Goal: Transaction & Acquisition: Purchase product/service

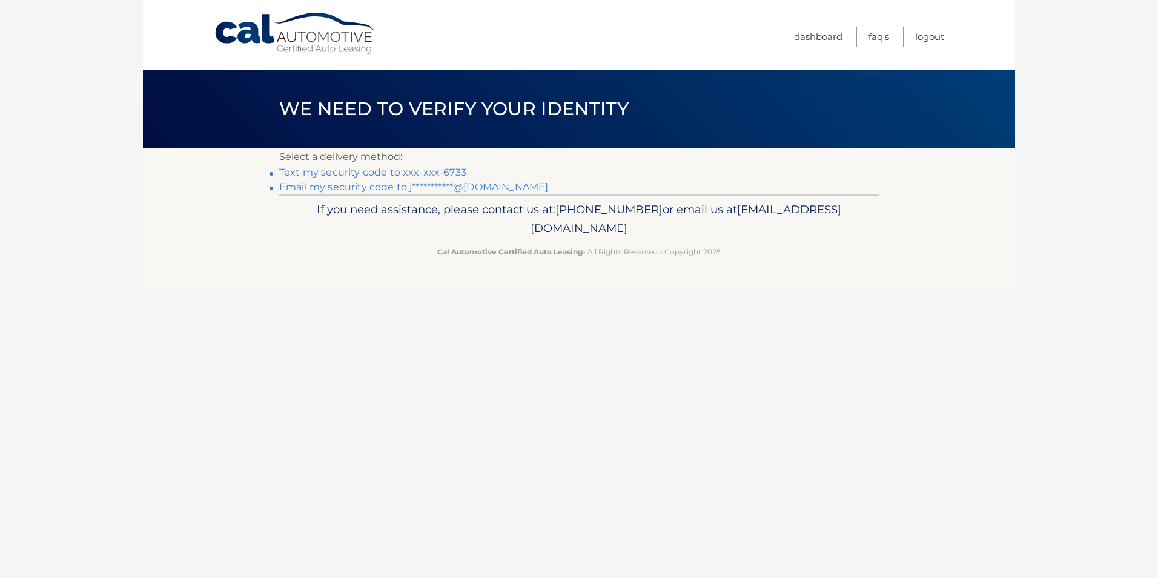
click at [441, 170] on link "Text my security code to xxx-xxx-6733" at bounding box center [372, 173] width 187 height 12
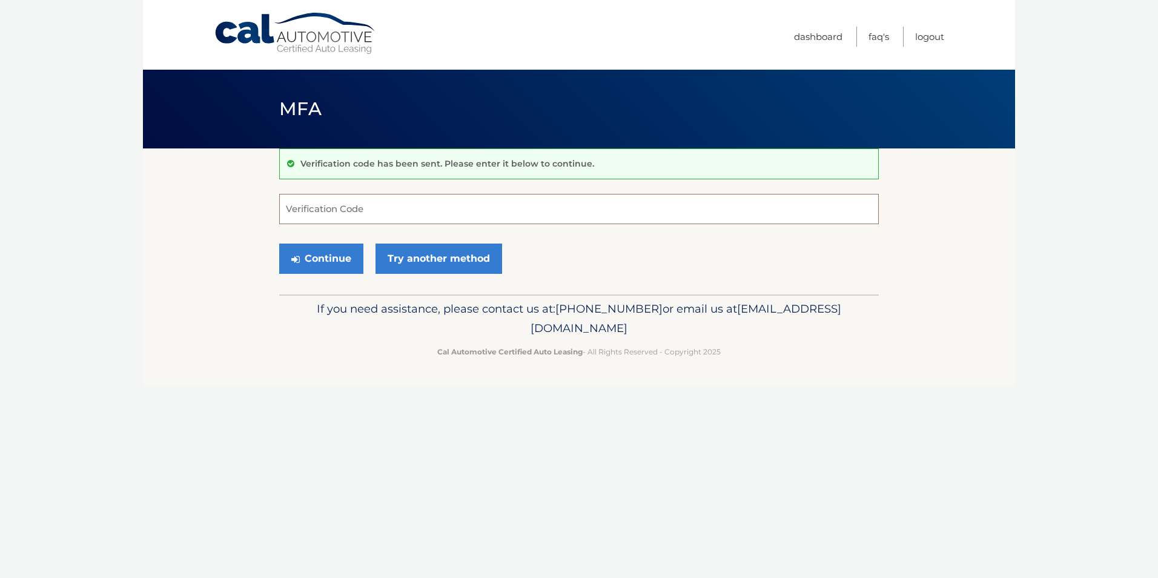
click at [411, 206] on input "Verification Code" at bounding box center [578, 209] width 599 height 30
type input "374711"
click at [342, 256] on button "Continue" at bounding box center [321, 258] width 84 height 30
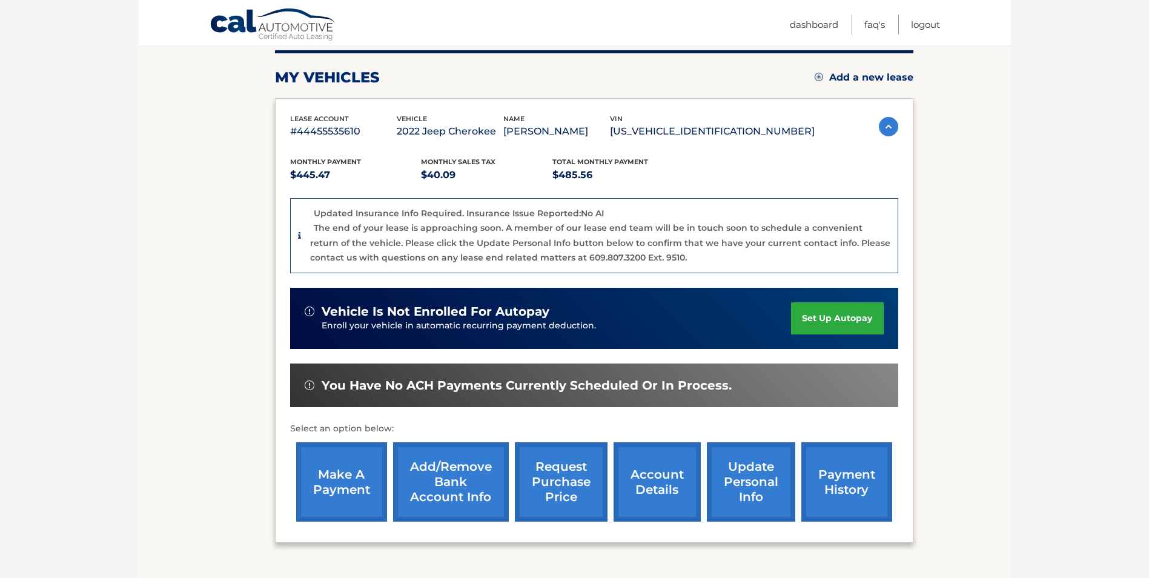
scroll to position [182, 0]
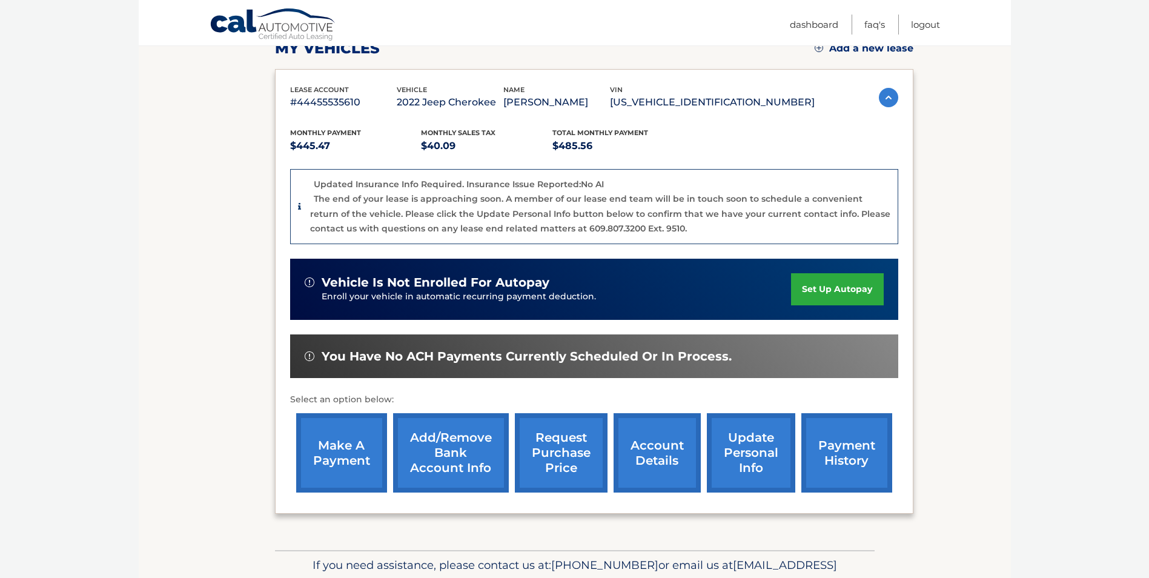
click at [345, 464] on link "make a payment" at bounding box center [341, 452] width 91 height 79
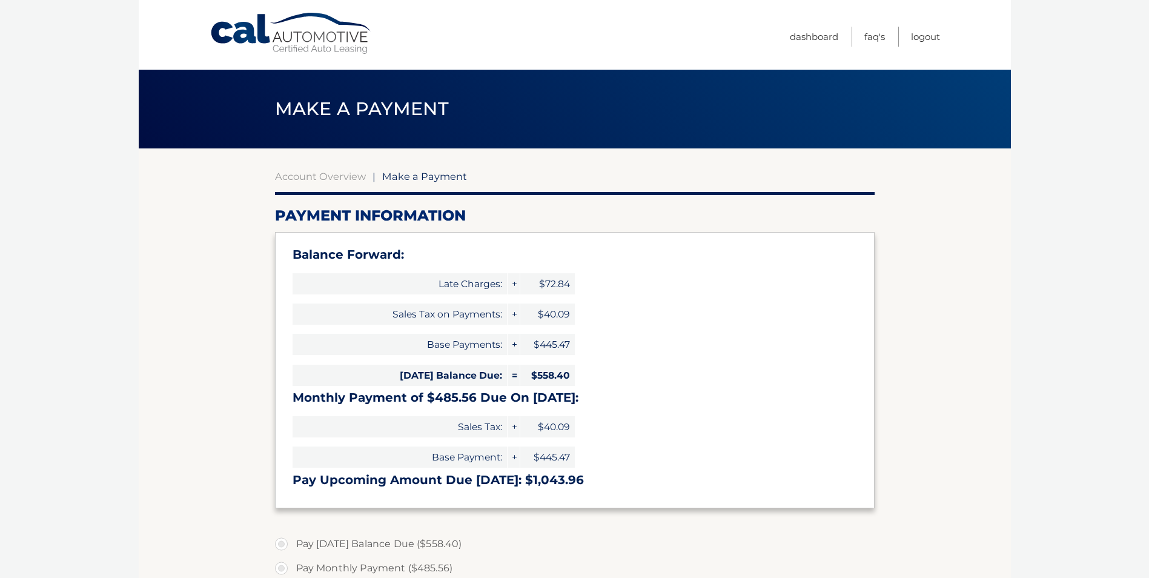
select select "ODVjMDI1NDYtYzA1NS00N2VkLTk4NDgtNzBmNGQ5NjRlYWY5"
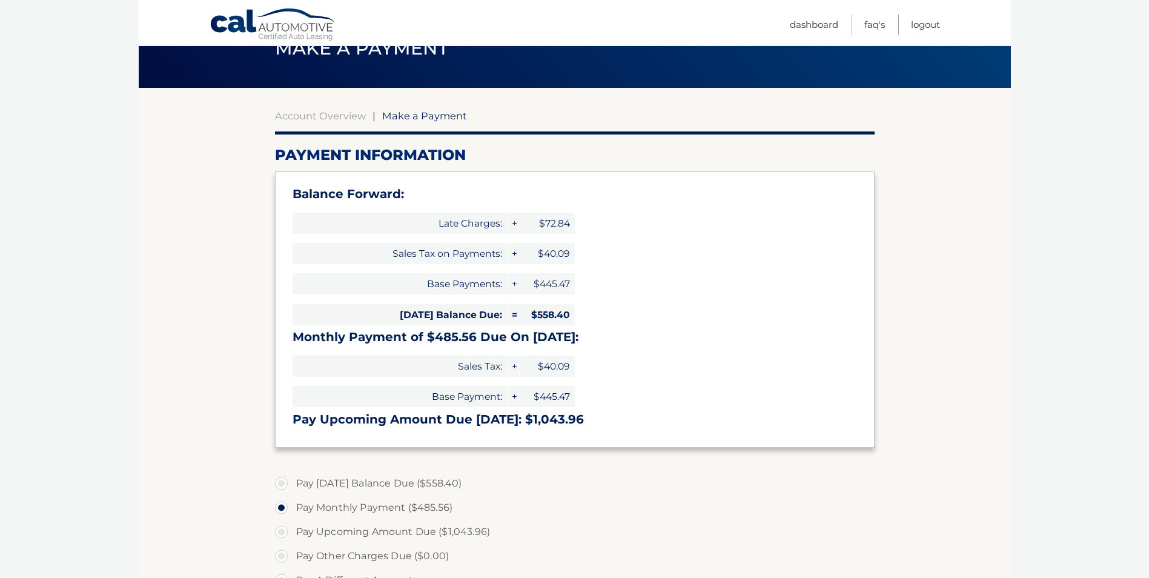
scroll to position [121, 0]
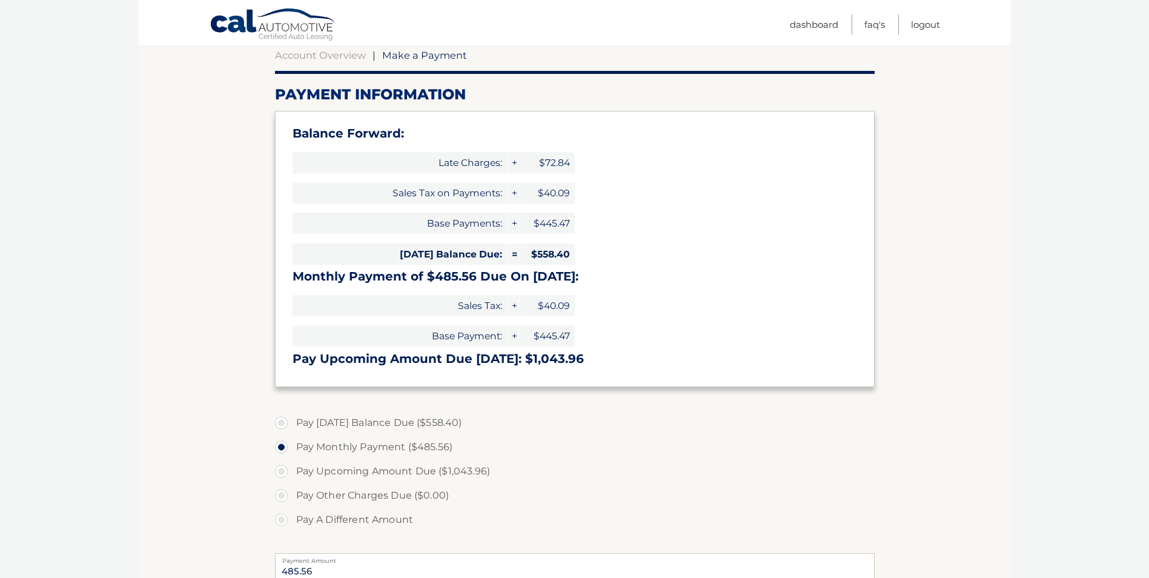
click at [280, 424] on label "Pay Today's Balance Due ($558.40)" at bounding box center [574, 423] width 599 height 24
click at [280, 424] on input "Pay Today's Balance Due ($558.40)" at bounding box center [286, 420] width 12 height 19
radio input "true"
type input "558.40"
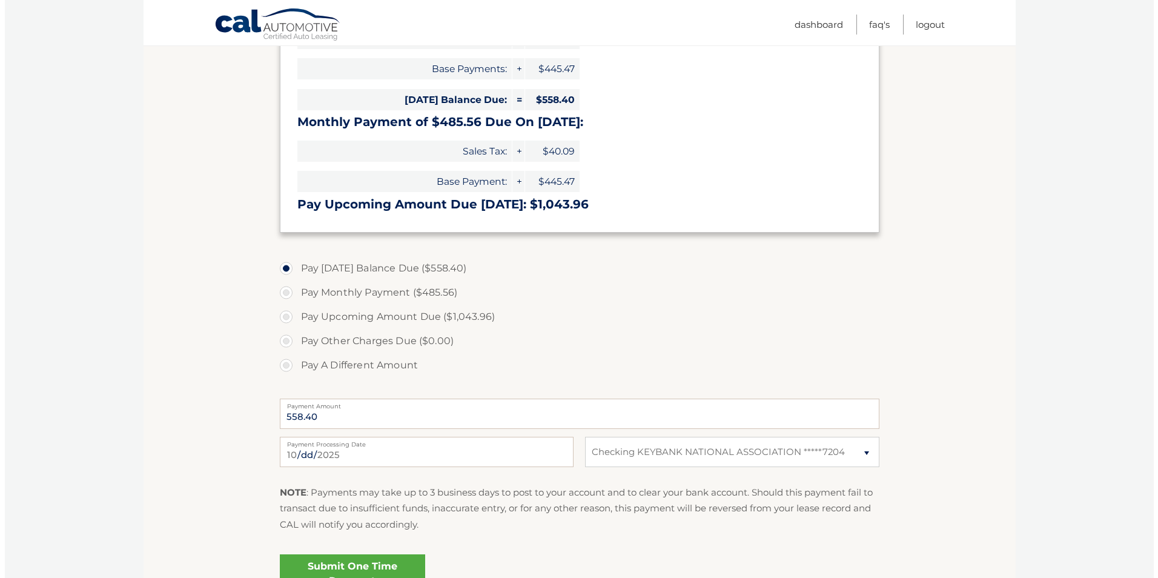
scroll to position [363, 0]
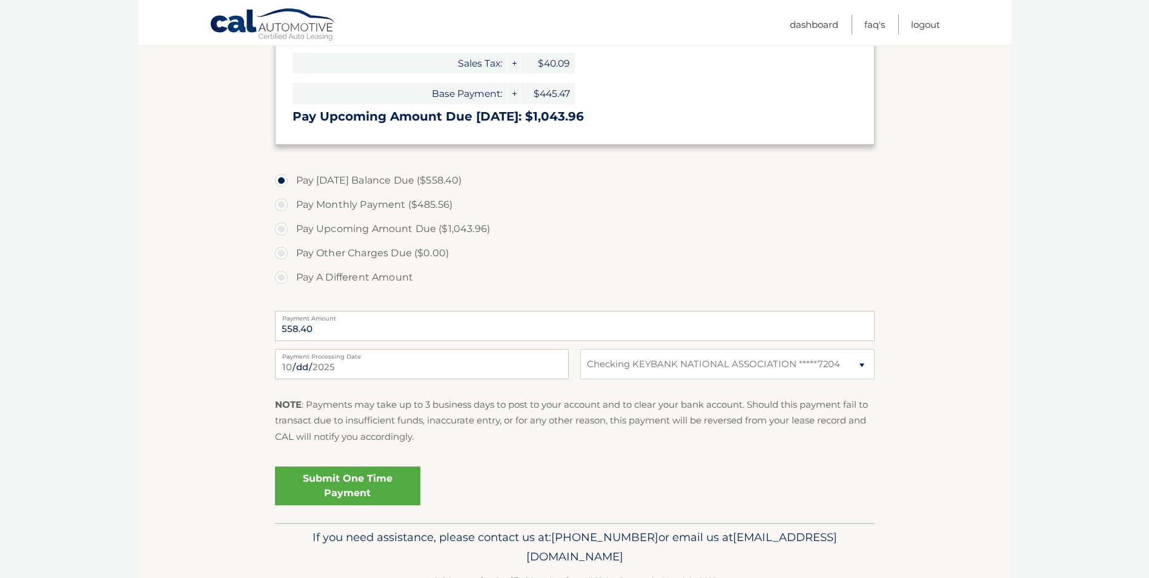
click at [328, 491] on link "Submit One Time Payment" at bounding box center [347, 485] width 145 height 39
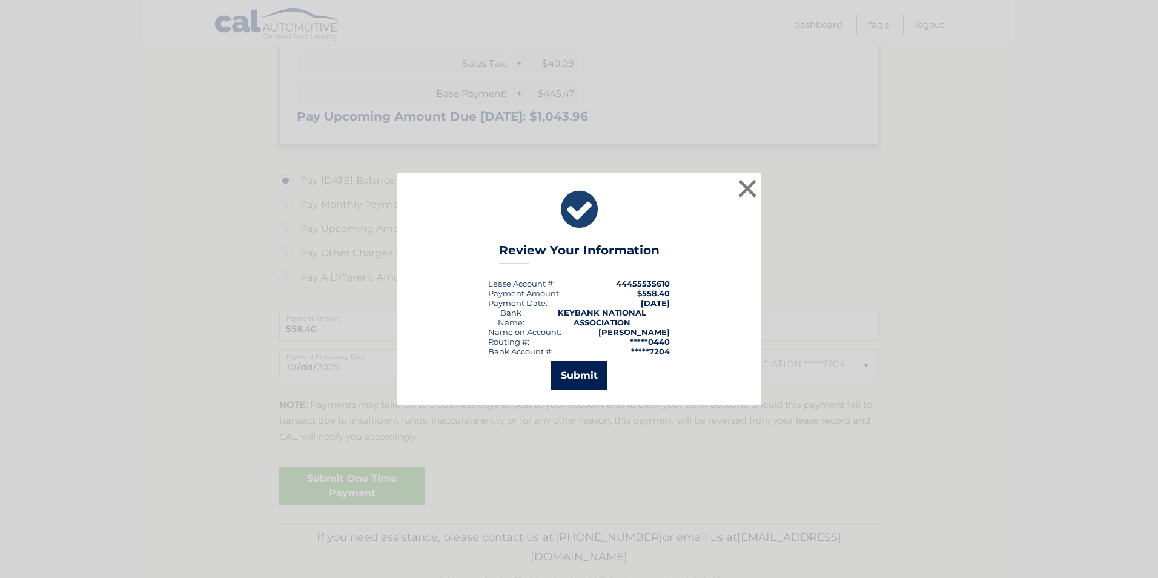
click at [592, 381] on button "Submit" at bounding box center [579, 375] width 56 height 29
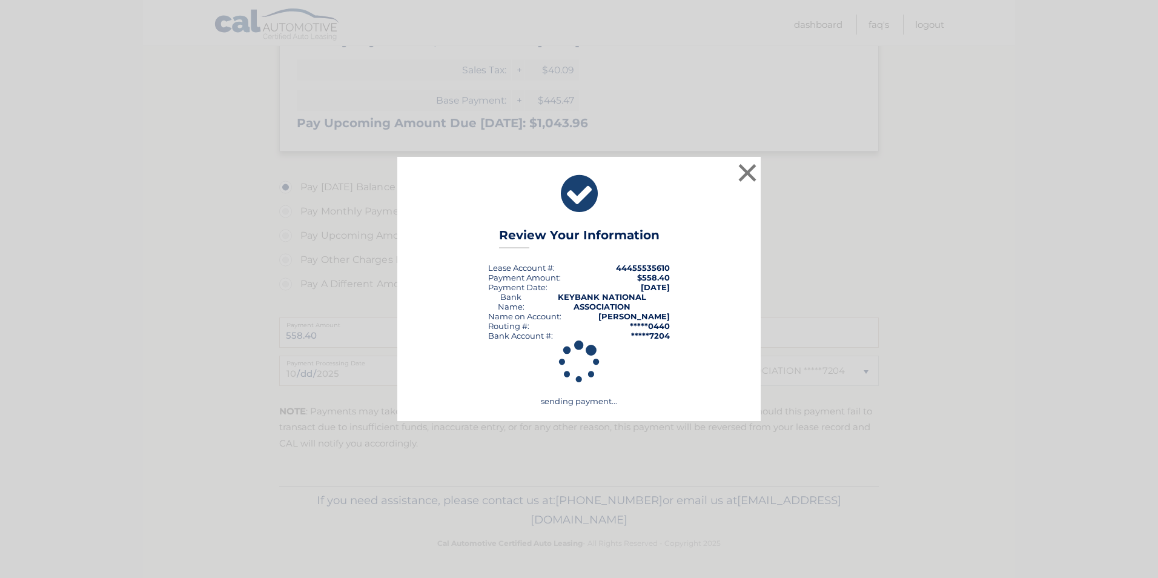
scroll to position [357, 0]
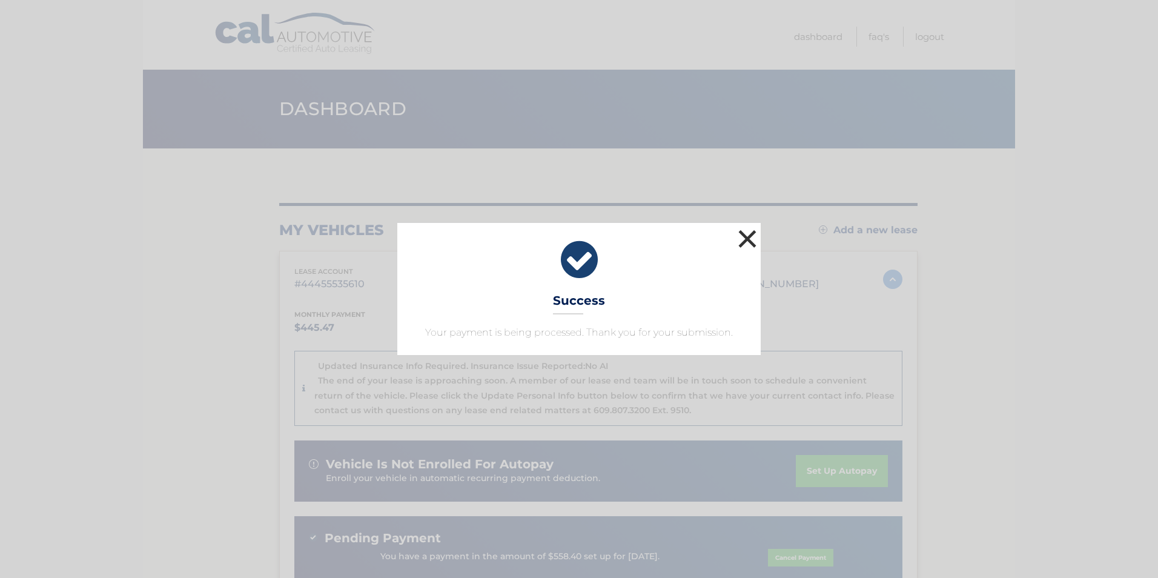
click at [752, 234] on button "×" at bounding box center [747, 238] width 24 height 24
